Goal: Transaction & Acquisition: Purchase product/service

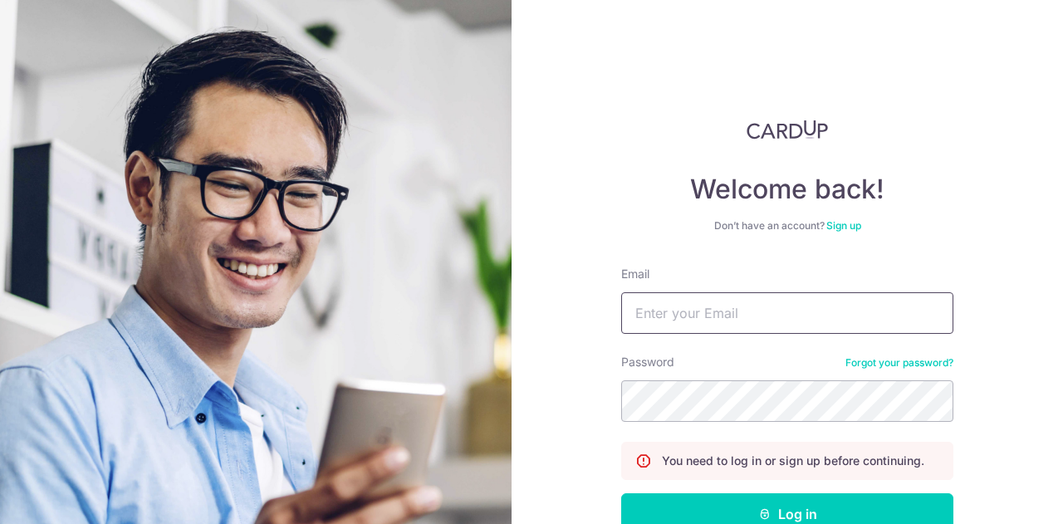
click at [724, 305] on input "Email" at bounding box center [787, 313] width 332 height 42
type input "remy.klammers@gmail.com"
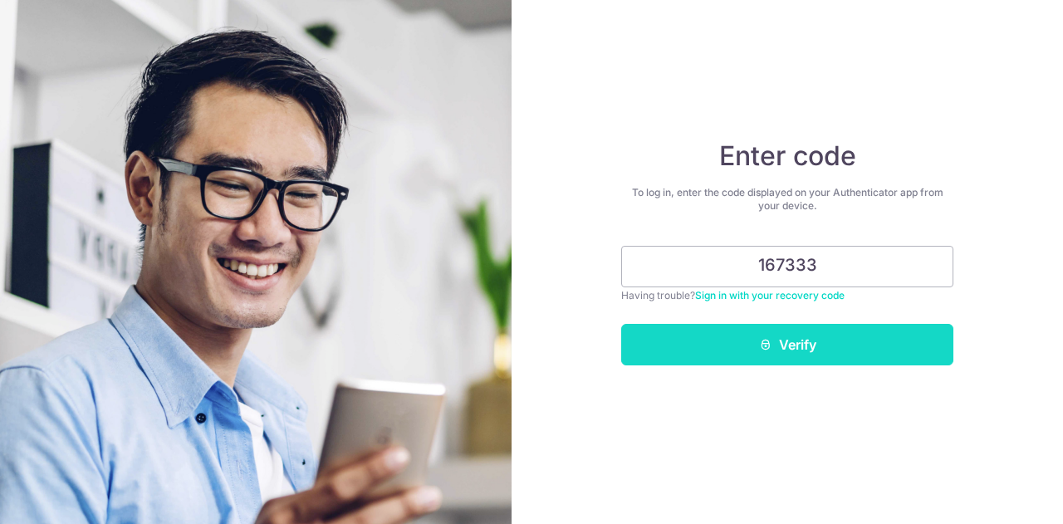
type input "167333"
click at [899, 345] on button "Verify" at bounding box center [787, 345] width 332 height 42
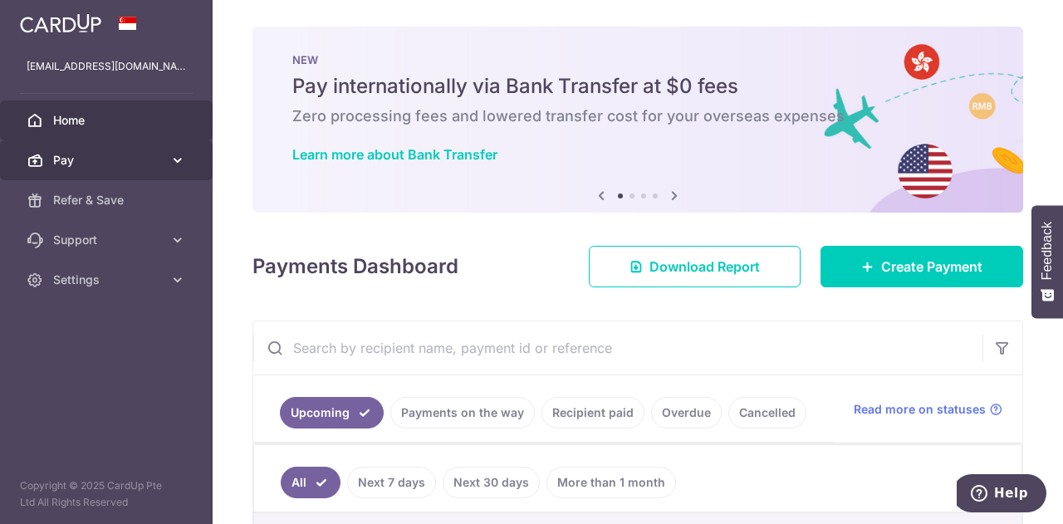
click at [159, 157] on span "Pay" at bounding box center [108, 160] width 110 height 17
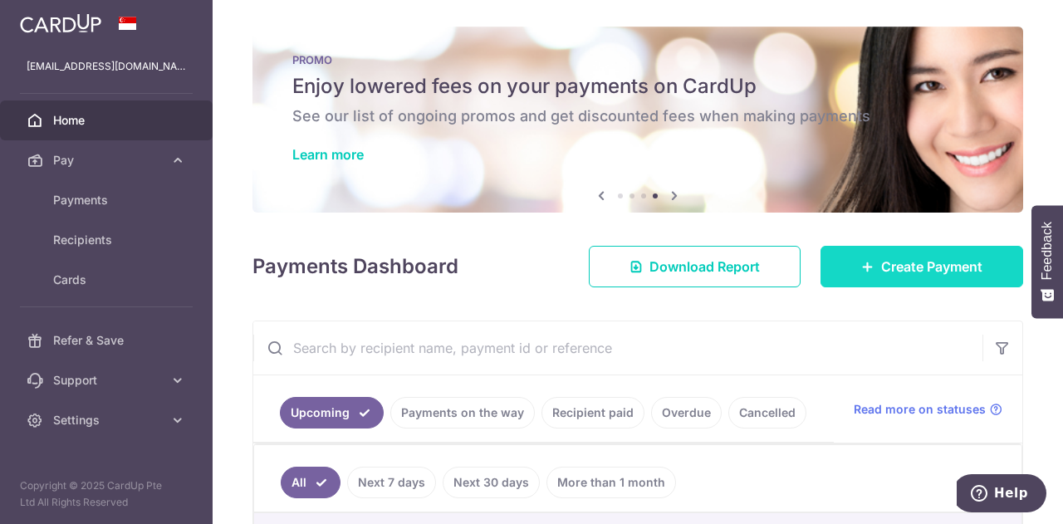
click at [866, 270] on link "Create Payment" at bounding box center [922, 267] width 203 height 42
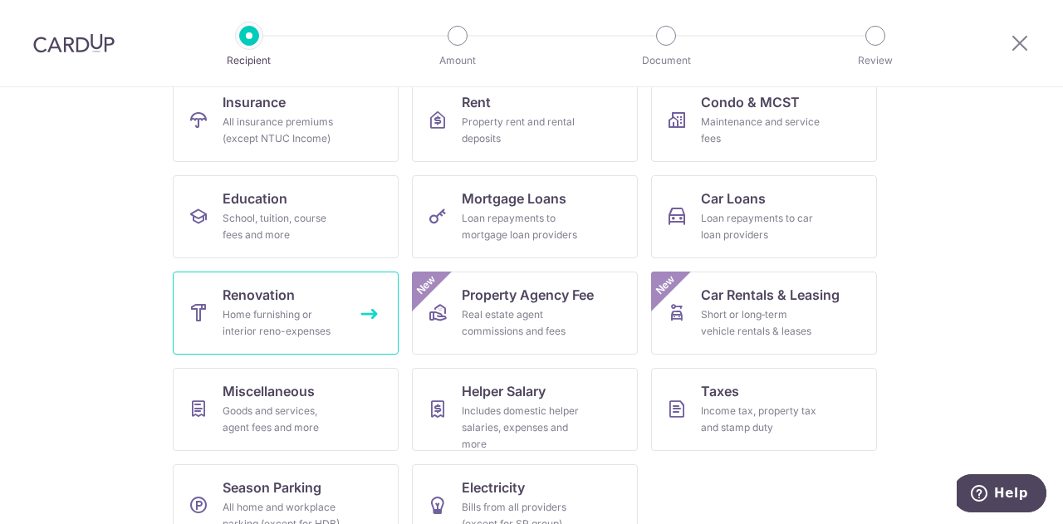
scroll to position [192, 0]
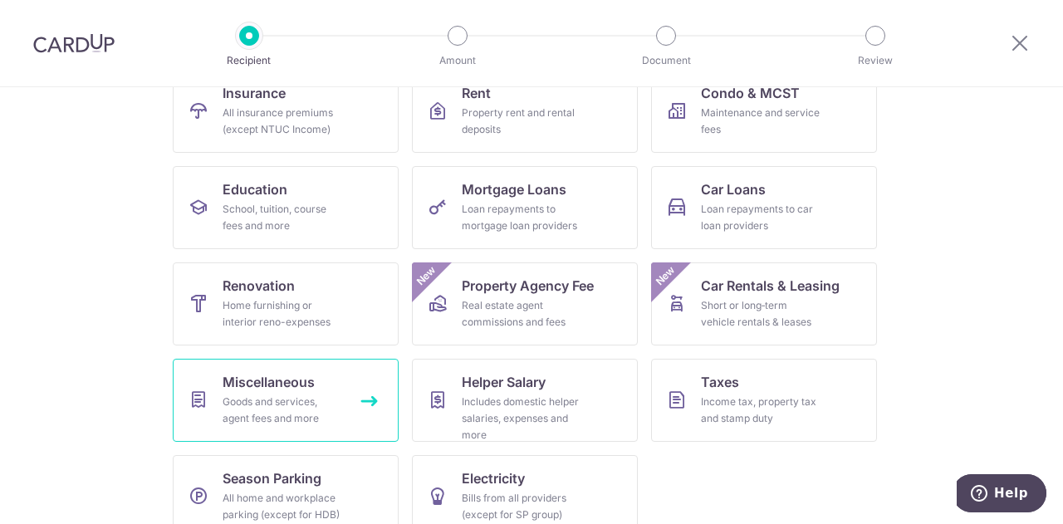
click at [246, 406] on div "Goods and services, agent fees and more" at bounding box center [283, 410] width 120 height 33
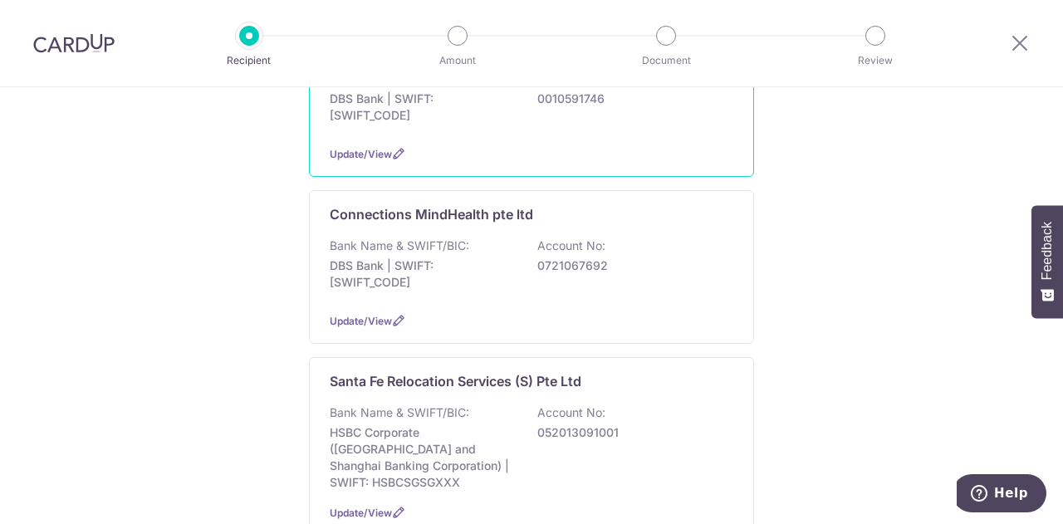
scroll to position [348, 0]
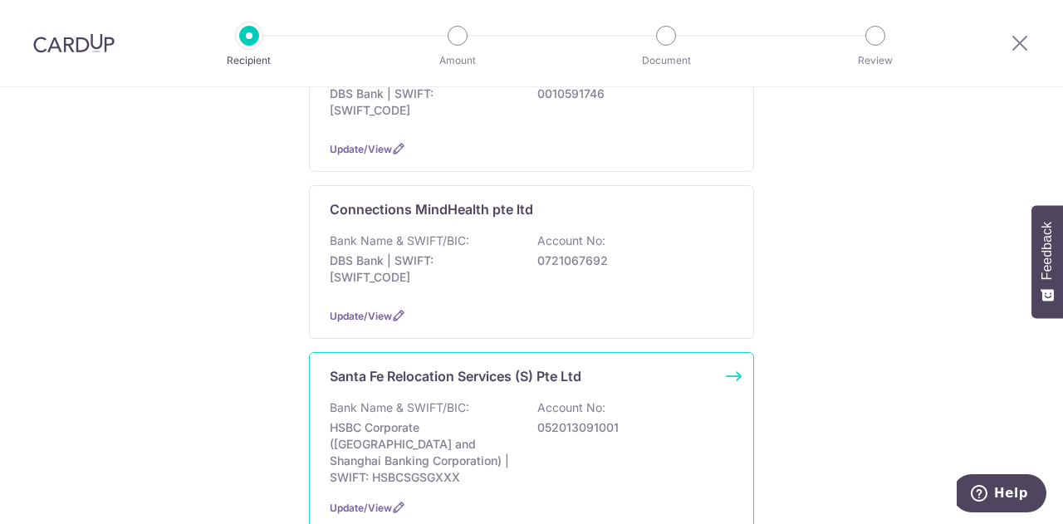
click at [477, 400] on div "Bank Name & SWIFT/BIC: HSBC Corporate (Hongkong and Shanghai Banking Corporatio…" at bounding box center [532, 443] width 404 height 86
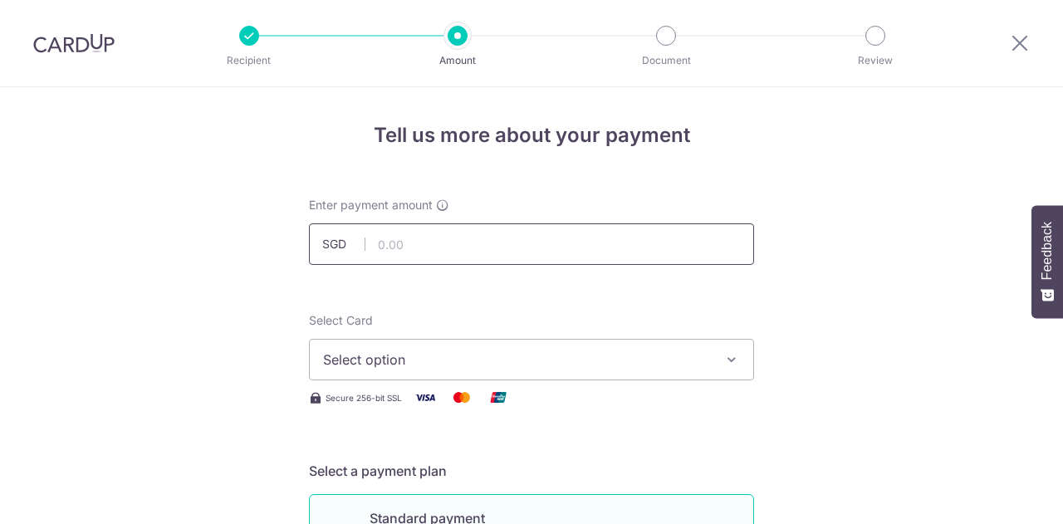
click at [400, 243] on input "text" at bounding box center [531, 244] width 445 height 42
type input "1,046.40"
click at [540, 351] on span "Select option" at bounding box center [516, 360] width 387 height 20
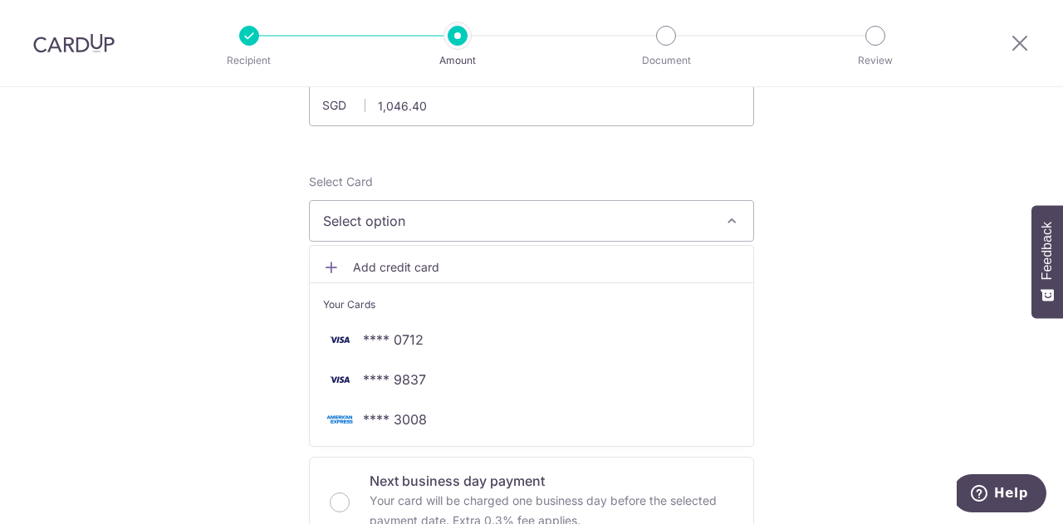
scroll to position [140, 0]
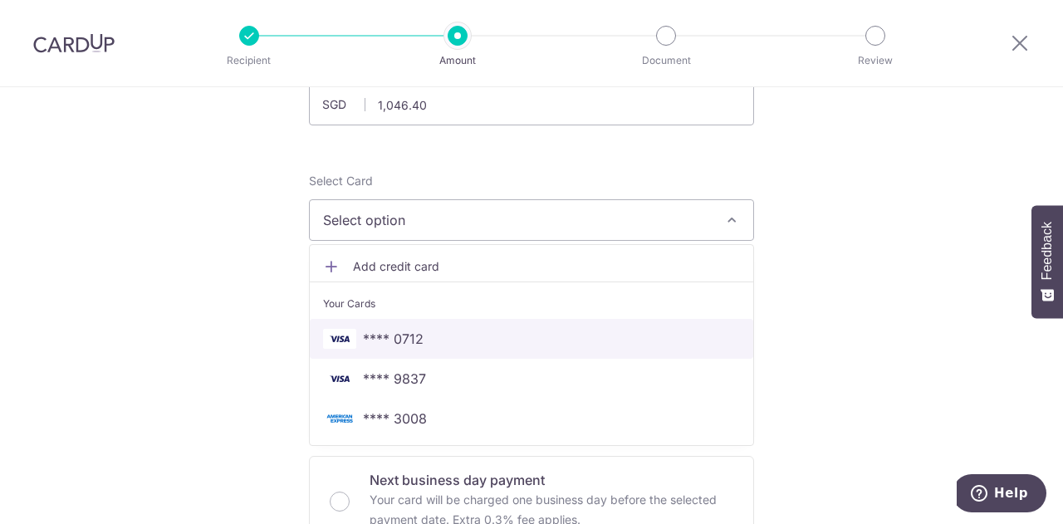
click at [375, 336] on span "**** 0712" at bounding box center [393, 339] width 61 height 20
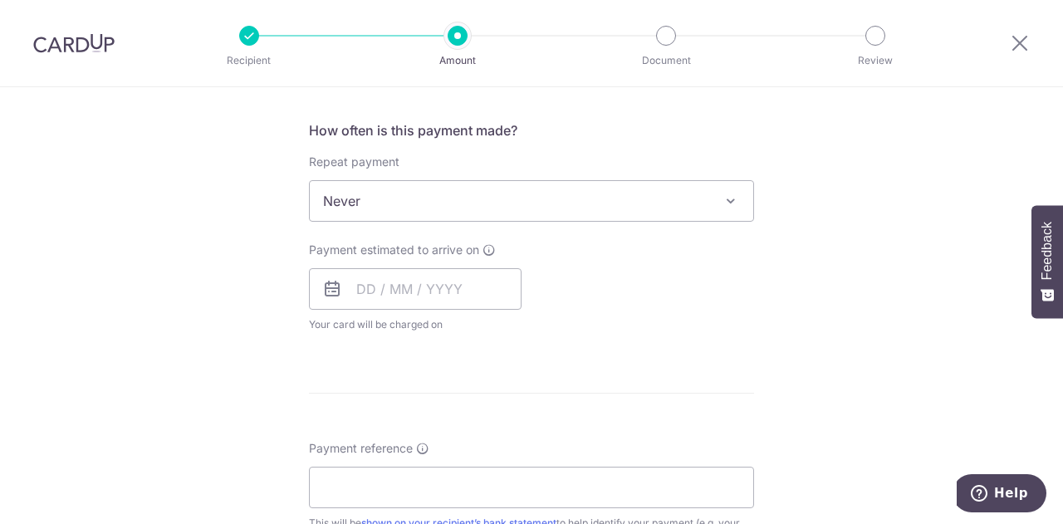
scroll to position [616, 0]
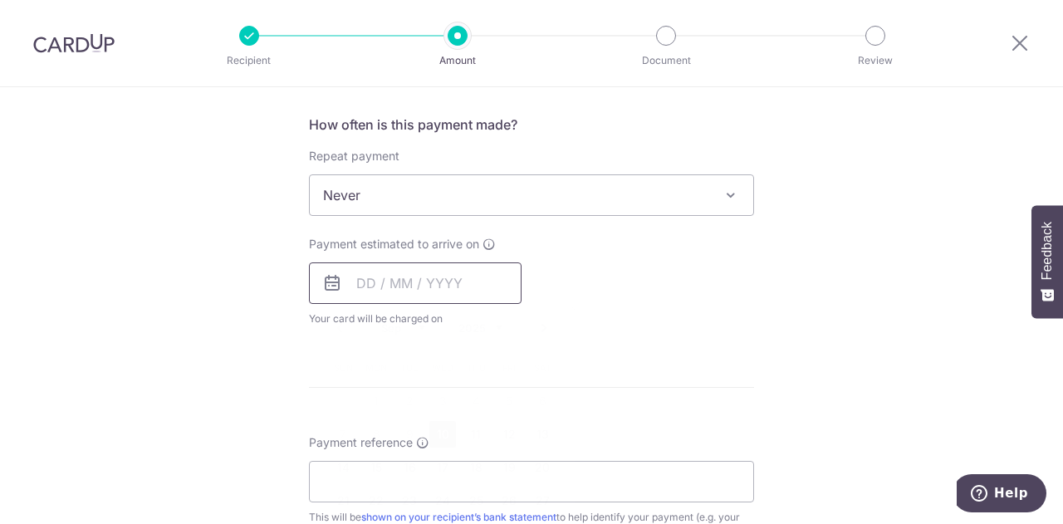
click at [407, 283] on input "text" at bounding box center [415, 283] width 213 height 42
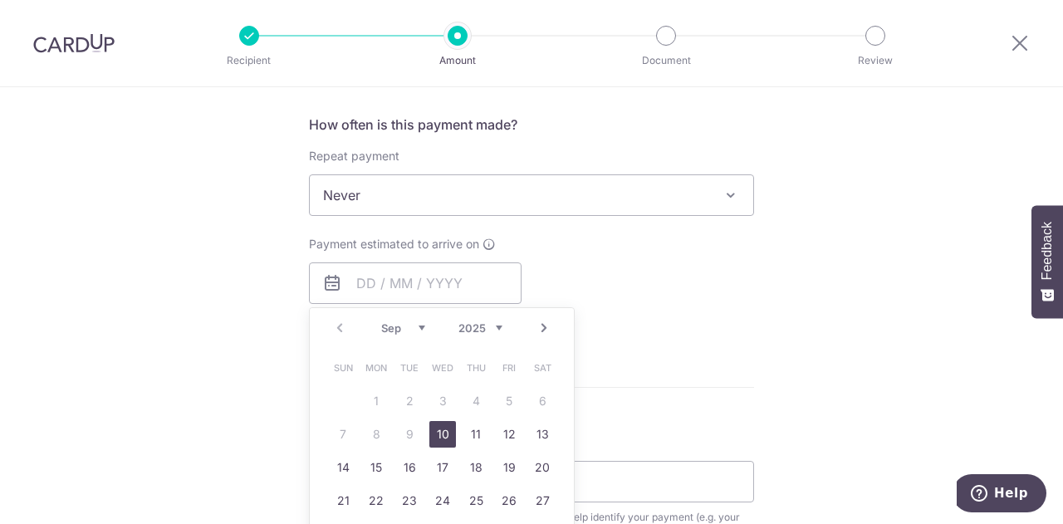
click at [437, 434] on link "10" at bounding box center [442, 434] width 27 height 27
type input "[DATE]"
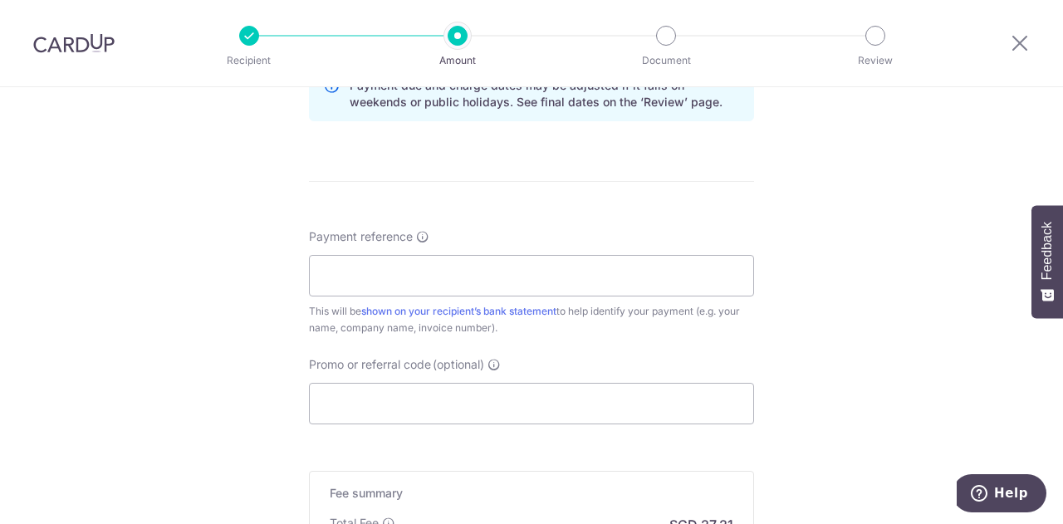
scroll to position [857, 0]
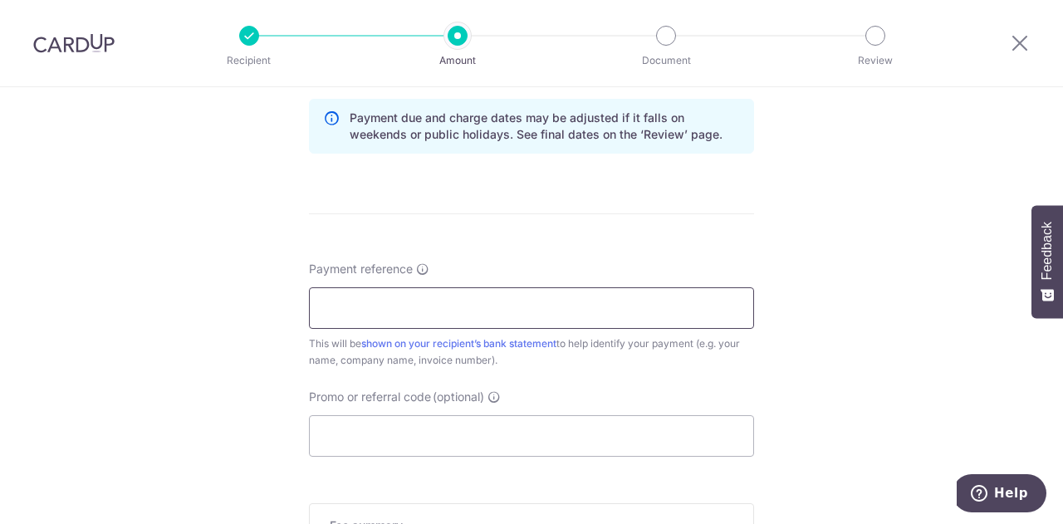
click at [395, 312] on input "Payment reference" at bounding box center [531, 308] width 445 height 42
click at [370, 304] on input "139469 40059" at bounding box center [531, 308] width 445 height 42
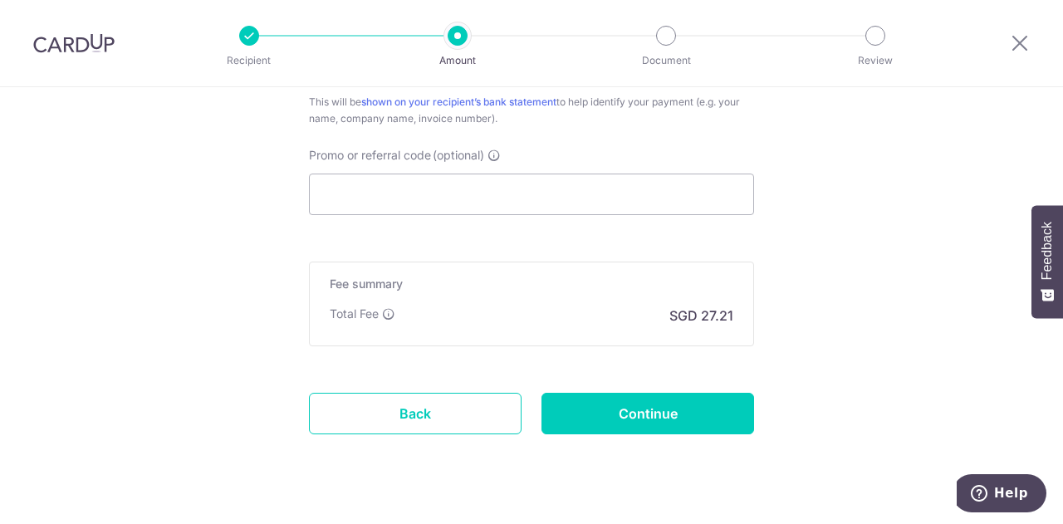
scroll to position [1100, 0]
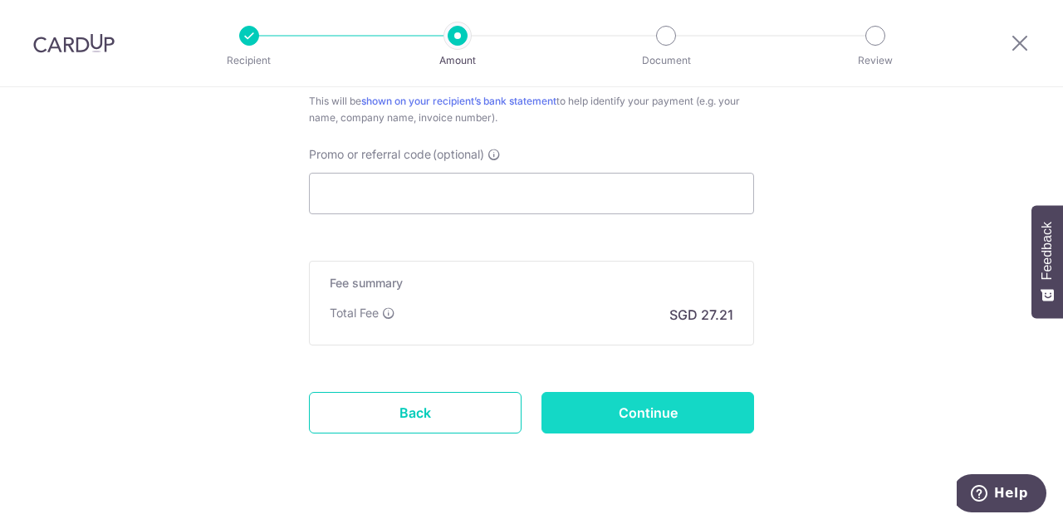
type input "139469 140059"
click at [644, 413] on input "Continue" at bounding box center [648, 413] width 213 height 42
type input "Create Schedule"
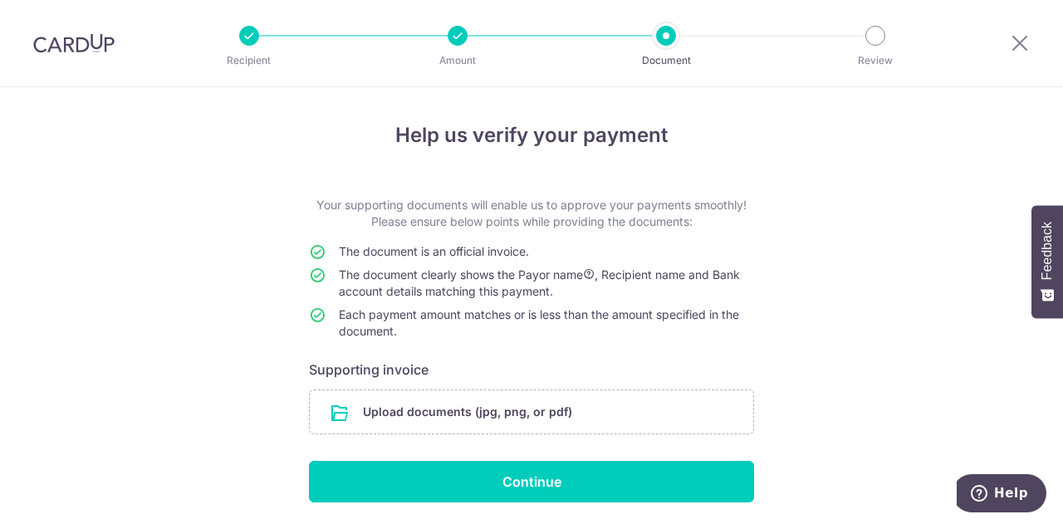
scroll to position [55, 0]
